Goal: Task Accomplishment & Management: Complete application form

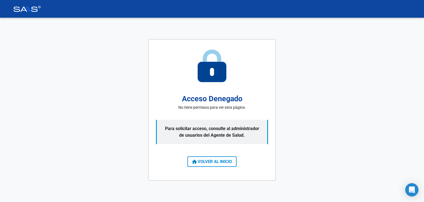
click at [225, 161] on span "VOLVER AL INICIO" at bounding box center [212, 161] width 40 height 5
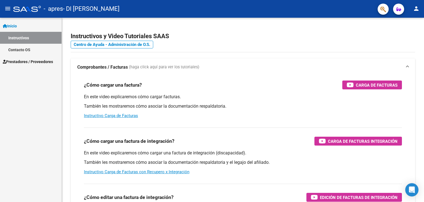
click at [39, 40] on link "Instructivos" at bounding box center [31, 38] width 62 height 12
click at [21, 65] on link "Prestadores / Proveedores" at bounding box center [31, 62] width 62 height 12
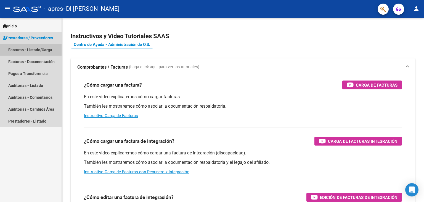
click at [22, 48] on link "Facturas - Listado/Carga" at bounding box center [31, 50] width 62 height 12
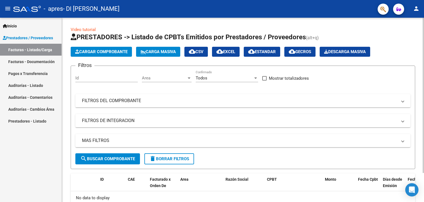
click at [106, 76] on input "Id" at bounding box center [106, 77] width 62 height 5
click at [105, 48] on button "Cargar Comprobante" at bounding box center [101, 52] width 61 height 10
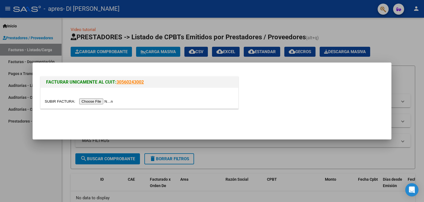
click at [111, 103] on input "file" at bounding box center [80, 101] width 70 height 6
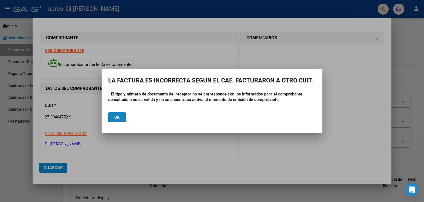
click at [117, 120] on button "Ok" at bounding box center [117, 117] width 18 height 10
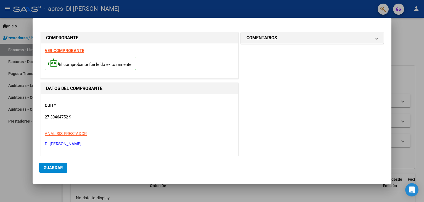
click at [411, 29] on div at bounding box center [212, 101] width 424 height 202
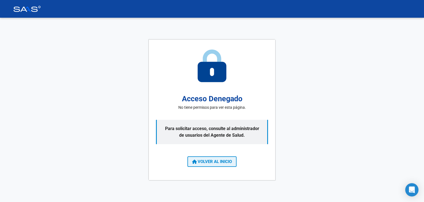
click at [212, 162] on span "VOLVER AL INICIO" at bounding box center [212, 161] width 40 height 5
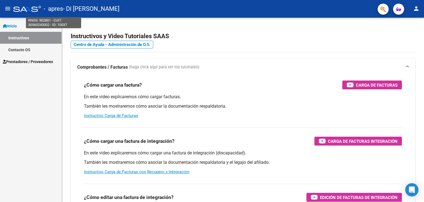
click at [53, 12] on span "- apres" at bounding box center [53, 9] width 19 height 12
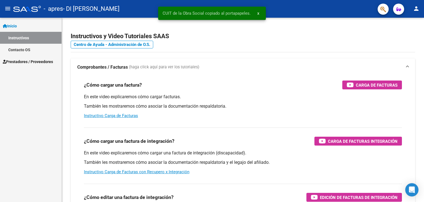
click at [104, 8] on span "- DI [PERSON_NAME]" at bounding box center [91, 9] width 57 height 12
click at [396, 11] on button "button" at bounding box center [398, 9] width 11 height 11
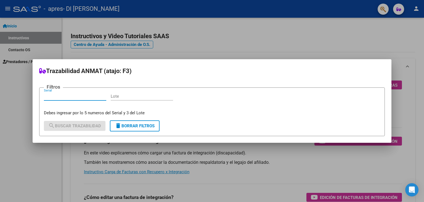
click at [376, 44] on div at bounding box center [212, 101] width 424 height 202
